Goal: Check status: Verify the current state of an ongoing process or item

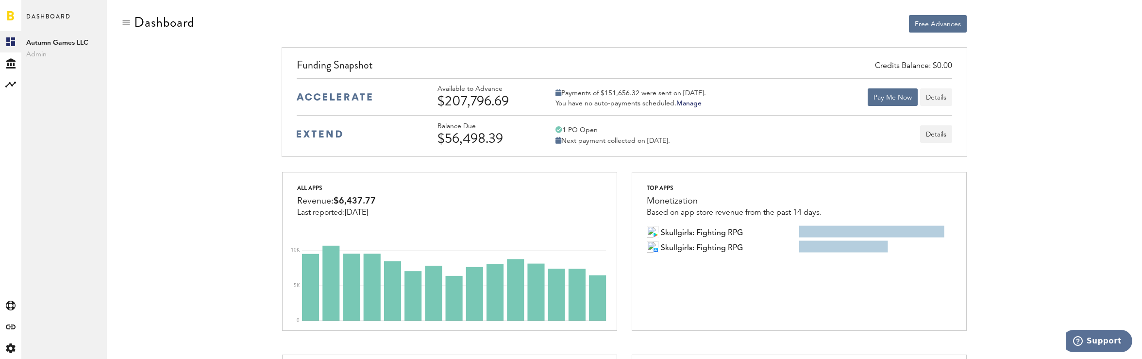
click at [927, 96] on button "Details" at bounding box center [936, 96] width 32 height 17
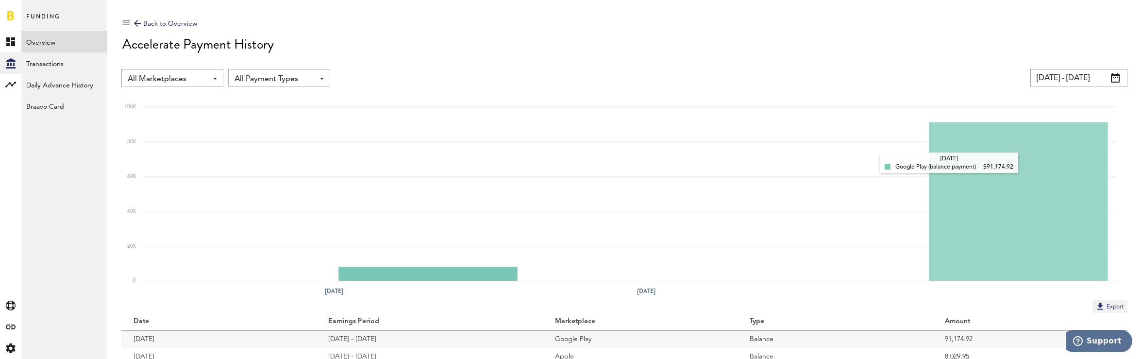
scroll to position [40, 0]
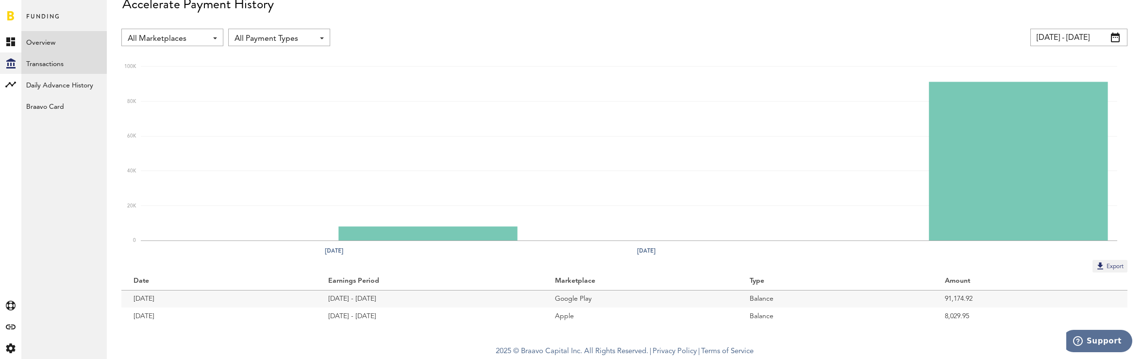
click at [77, 66] on link "Transactions" at bounding box center [63, 62] width 85 height 21
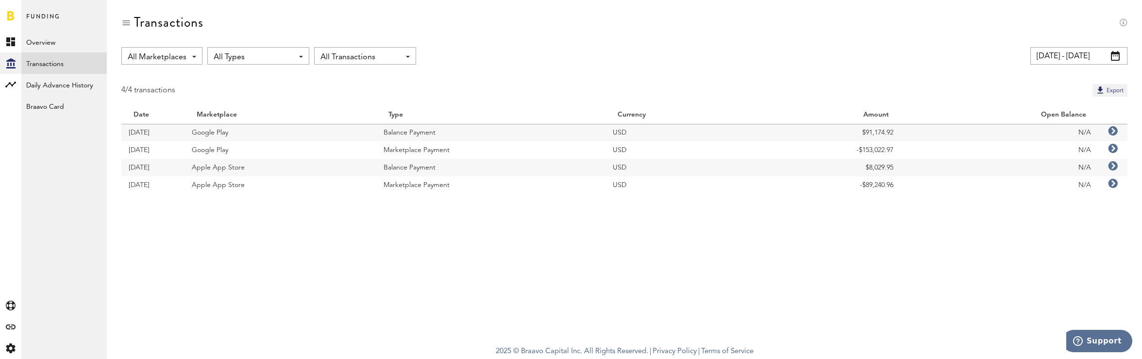
click at [1114, 183] on icon at bounding box center [1113, 184] width 10 height 10
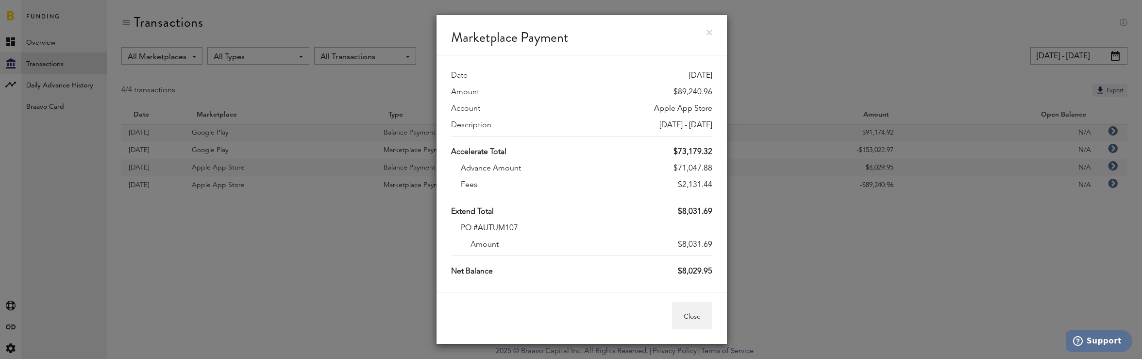
click at [711, 31] on link at bounding box center [709, 33] width 6 height 6
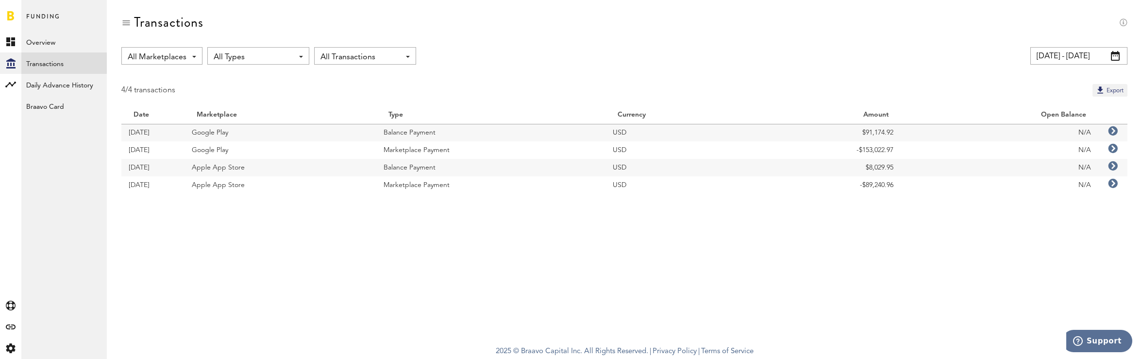
click at [1110, 147] on icon at bounding box center [1113, 149] width 10 height 10
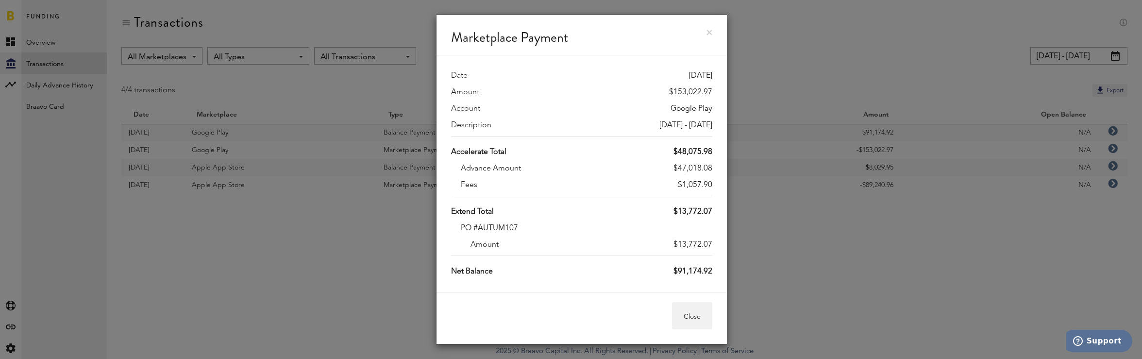
click at [709, 33] on link at bounding box center [709, 33] width 6 height 6
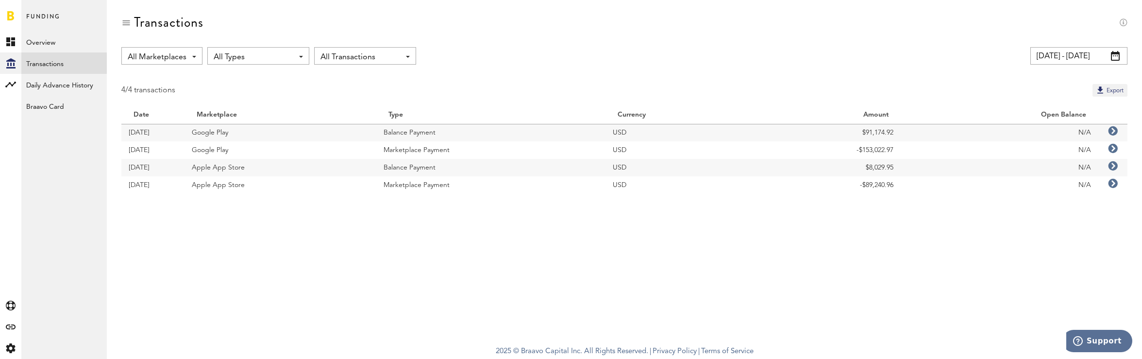
click at [1054, 58] on input "[DATE] - [DATE]" at bounding box center [1078, 55] width 97 height 17
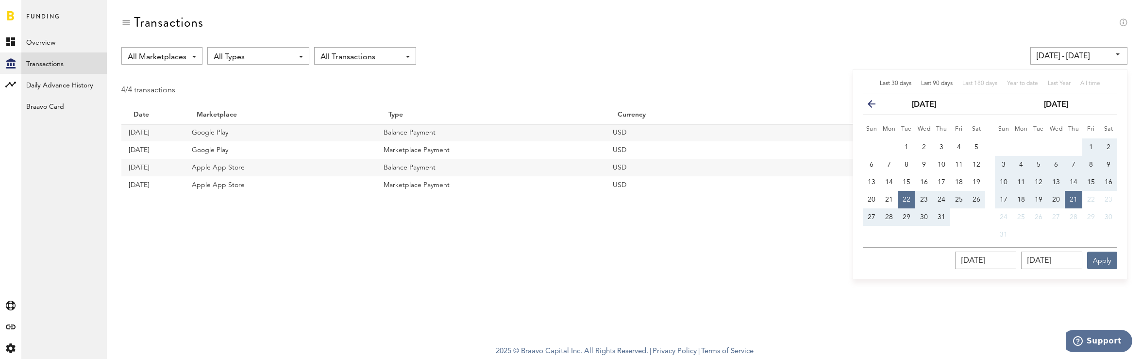
click at [942, 82] on span "Last 90 days" at bounding box center [937, 84] width 32 height 6
type input "[DATE] - [DATE]"
type input "[DATE]"
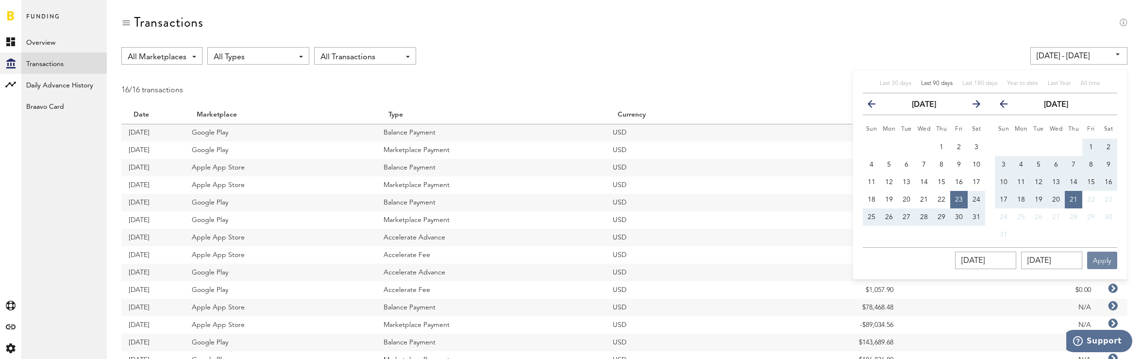
click at [1109, 256] on button "Apply" at bounding box center [1102, 259] width 30 height 17
